Goal: Transaction & Acquisition: Purchase product/service

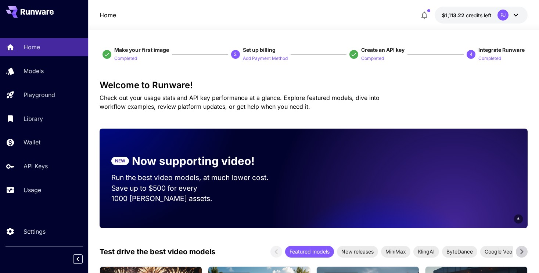
click at [424, 17] on icon "button" at bounding box center [424, 15] width 6 height 7
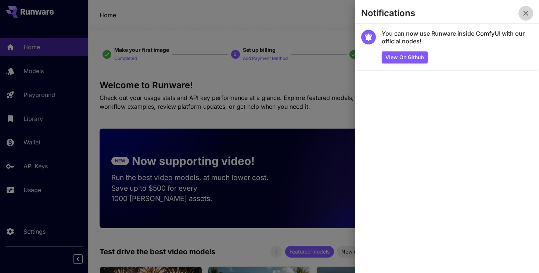
click at [522, 10] on icon "button" at bounding box center [525, 13] width 9 height 9
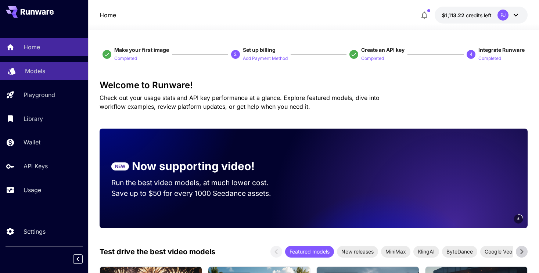
click at [30, 76] on link "Models" at bounding box center [44, 71] width 88 height 18
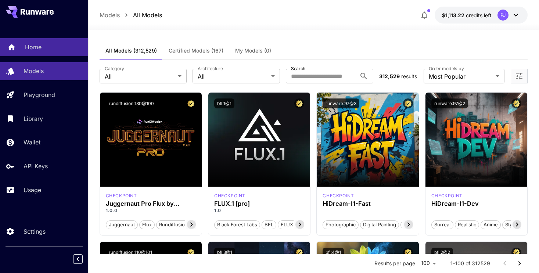
click at [36, 52] on link "Home" at bounding box center [44, 47] width 88 height 18
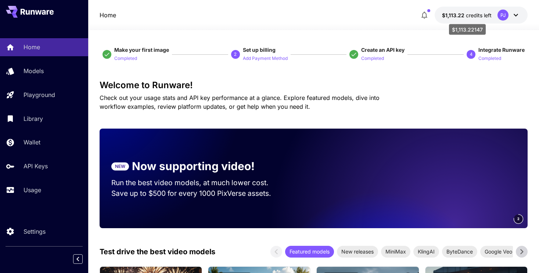
click at [462, 15] on span "$1,113.22" at bounding box center [454, 15] width 24 height 6
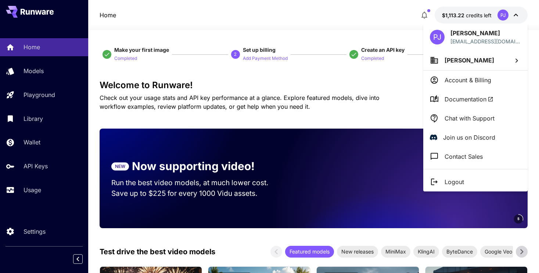
click at [515, 13] on div at bounding box center [269, 136] width 539 height 273
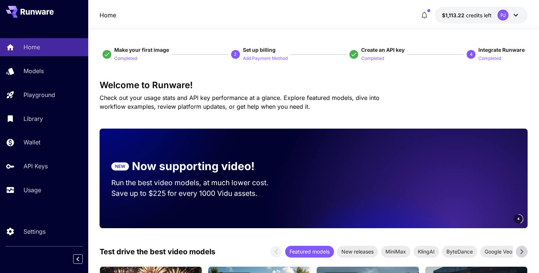
click at [515, 16] on icon at bounding box center [515, 15] width 9 height 9
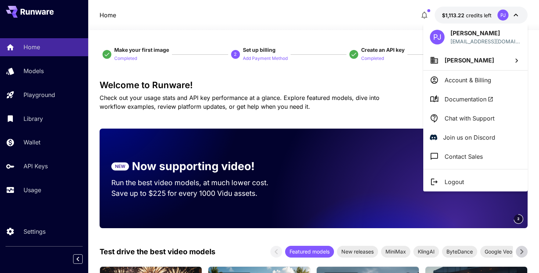
click at [473, 76] on p "Account & Billing" at bounding box center [467, 80] width 47 height 9
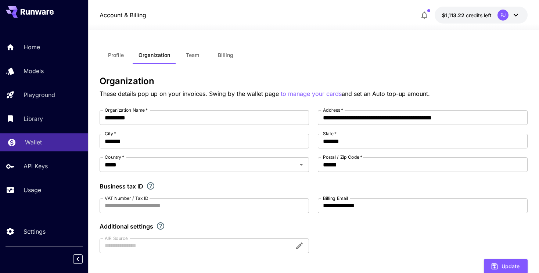
click at [39, 142] on p "Wallet" at bounding box center [33, 142] width 17 height 9
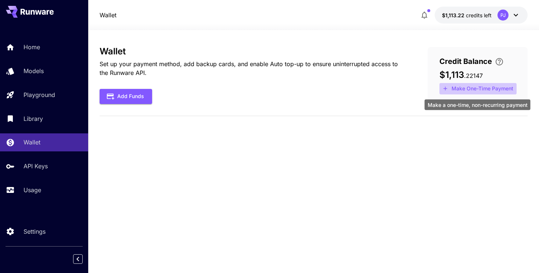
click at [460, 87] on button "Make One-Time Payment" at bounding box center [477, 88] width 77 height 11
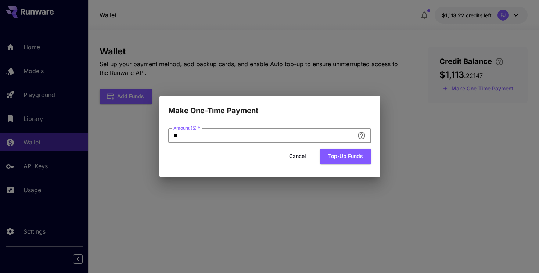
drag, startPoint x: 209, startPoint y: 135, endPoint x: 163, endPoint y: 134, distance: 46.7
click at [163, 134] on div "Amount ($)   * ** Amount ($)   * Cancel Top-up funds" at bounding box center [269, 146] width 220 height 61
type input "*****"
click at [332, 157] on button "Top-up funds" at bounding box center [345, 156] width 51 height 15
